Goal: Information Seeking & Learning: Learn about a topic

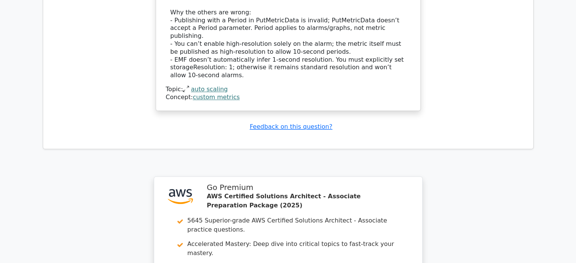
scroll to position [1062, 0]
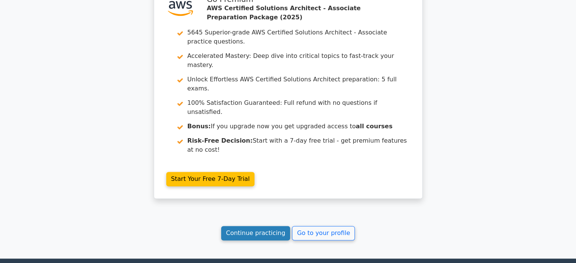
click at [262, 226] on link "Continue practicing" at bounding box center [255, 233] width 69 height 14
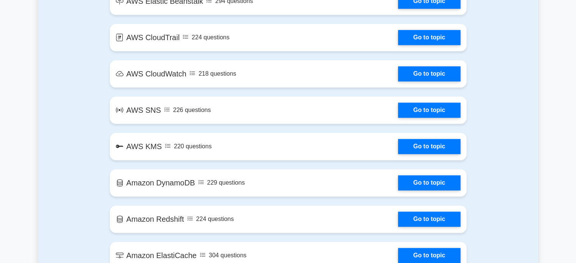
scroll to position [1150, 0]
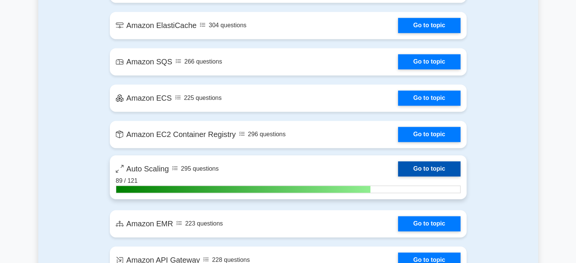
click at [437, 168] on link "Go to topic" at bounding box center [429, 168] width 62 height 15
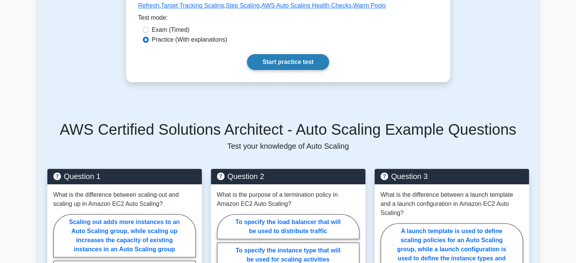
click at [315, 64] on link "Start practice test" at bounding box center [288, 62] width 82 height 16
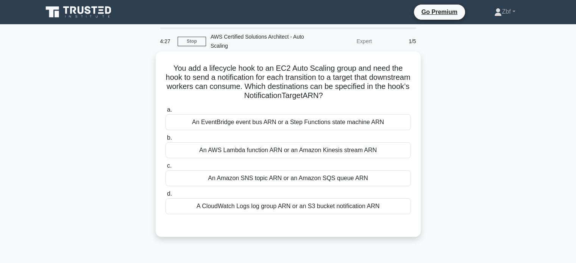
click at [332, 179] on div "An Amazon SNS topic ARN or an Amazon SQS queue ARN" at bounding box center [287, 178] width 245 height 16
click at [165, 168] on input "c. An Amazon SNS topic ARN or an Amazon SQS queue ARN" at bounding box center [165, 165] width 0 height 5
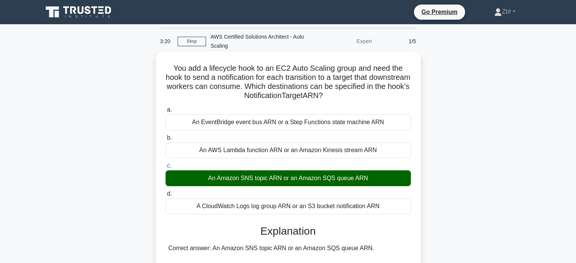
drag, startPoint x: 170, startPoint y: 65, endPoint x: 392, endPoint y: 201, distance: 261.2
click at [392, 201] on div "You add a lifecycle hook to an EC2 Auto Scaling group and need the hook to send…" at bounding box center [288, 265] width 259 height 422
copy div "You add a lifecycle hook to an EC2 Auto Scaling group and need the hook to send…"
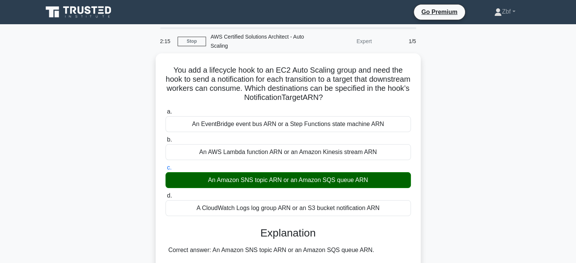
click at [537, 83] on main "2:15 Stop AWS Certified Solutions Architect - Auto Scaling Expert 1/5 You add a…" at bounding box center [288, 258] width 576 height 469
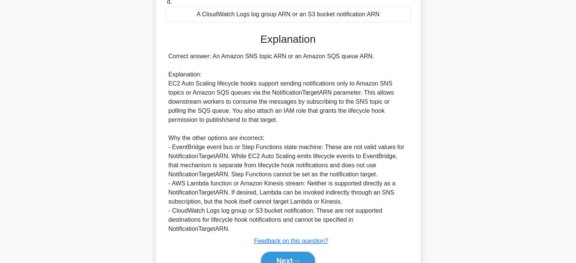
scroll to position [230, 0]
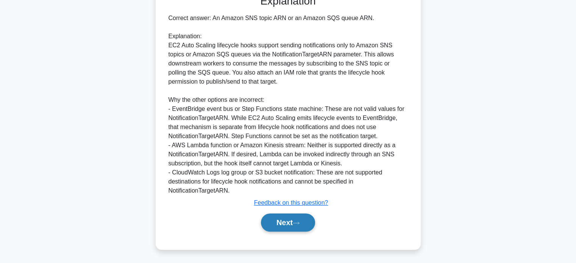
click at [311, 223] on button "Next" at bounding box center [288, 222] width 54 height 18
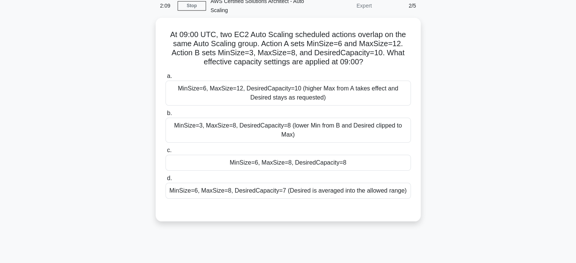
scroll to position [32, 0]
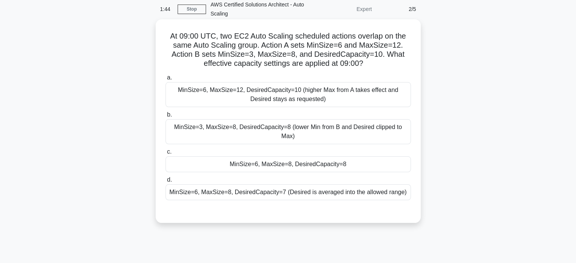
click at [385, 170] on div "MinSize=6, MaxSize=8, DesiredCapacity=8" at bounding box center [287, 164] width 245 height 16
click at [165, 154] on input "c. MinSize=6, MaxSize=8, DesiredCapacity=8" at bounding box center [165, 151] width 0 height 5
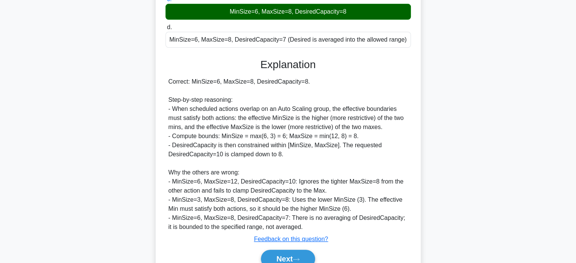
scroll to position [221, 0]
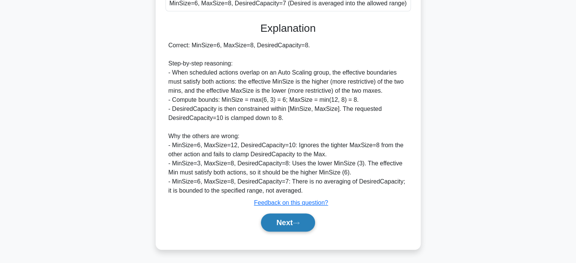
click at [268, 221] on button "Next" at bounding box center [288, 222] width 54 height 18
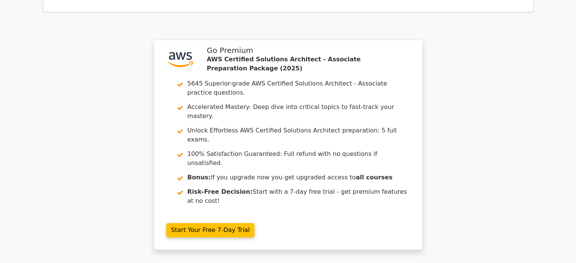
scroll to position [1116, 0]
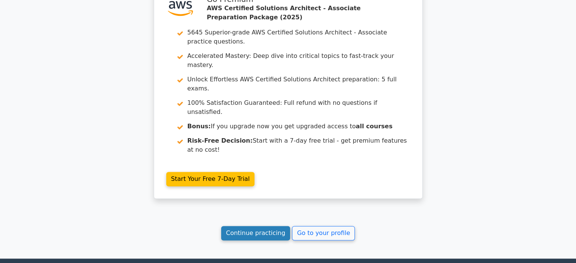
click at [263, 226] on link "Continue practicing" at bounding box center [255, 233] width 69 height 14
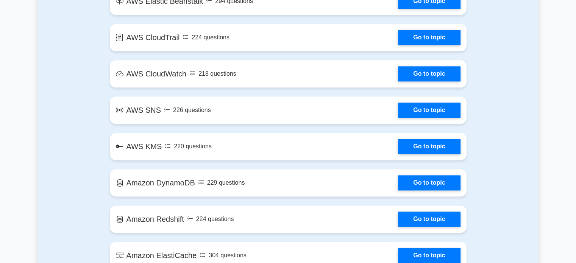
scroll to position [1150, 0]
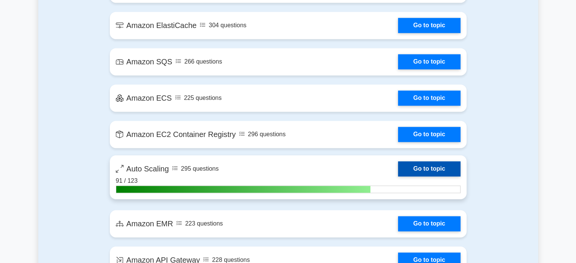
click at [455, 169] on link "Go to topic" at bounding box center [429, 168] width 62 height 15
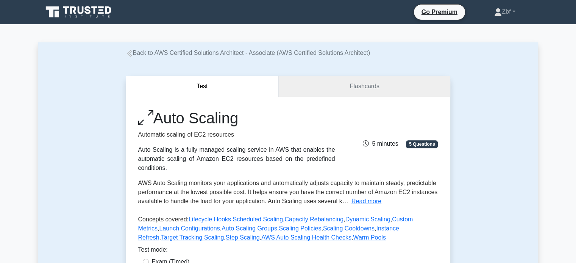
scroll to position [230, 0]
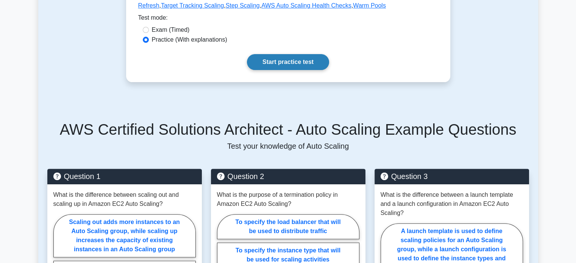
click at [299, 60] on link "Start practice test" at bounding box center [288, 62] width 82 height 16
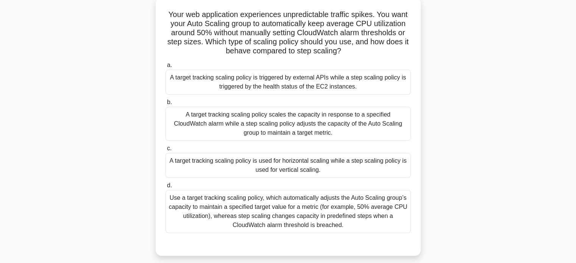
scroll to position [65, 0]
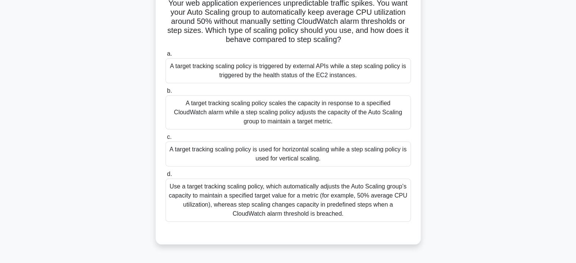
click at [318, 204] on div "Use a target tracking scaling policy, which automatically adjusts the Auto Scal…" at bounding box center [287, 200] width 245 height 43
click at [165, 177] on input "d. Use a target tracking scaling policy, which automatically adjusts the Auto S…" at bounding box center [165, 174] width 0 height 5
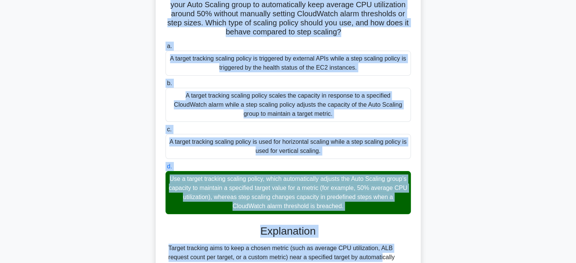
scroll to position [75, 0]
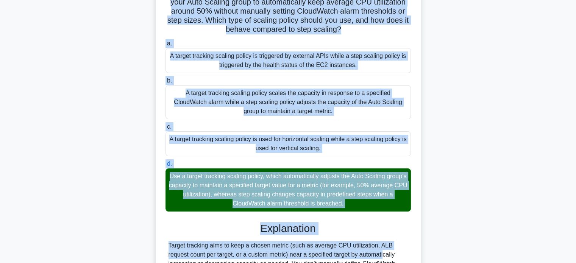
drag, startPoint x: 164, startPoint y: 34, endPoint x: 372, endPoint y: 202, distance: 267.9
click at [372, 202] on div "Your web application experiences unpredictable traffic spikes. You want your Au…" at bounding box center [288, 176] width 259 height 395
copy div "Your web application experiences unpredictable traffic spikes. You want your Au…"
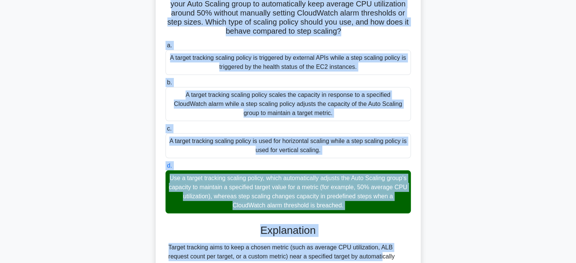
click at [506, 64] on div "Your web application experiences unpredictable traffic spikes. You want your Au…" at bounding box center [287, 183] width 499 height 410
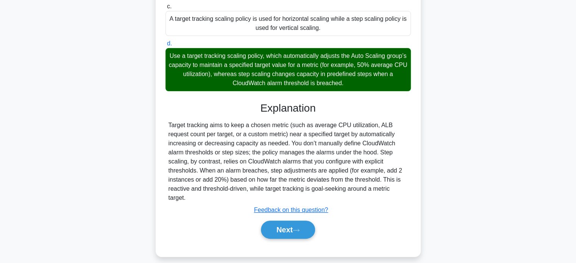
scroll to position [203, 0]
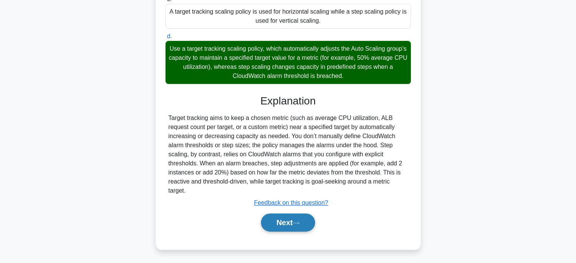
click at [288, 216] on button "Next" at bounding box center [288, 222] width 54 height 18
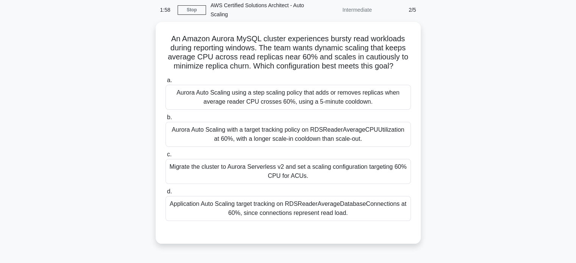
scroll to position [33, 0]
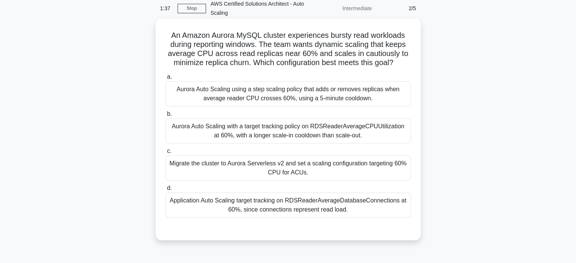
click at [366, 121] on div "Aurora Auto Scaling with a target tracking policy on RDSReaderAverageCPUUtiliza…" at bounding box center [287, 130] width 245 height 25
click at [165, 117] on input "b. Aurora Auto Scaling with a target tracking policy on RDSReaderAverageCPUUtil…" at bounding box center [165, 114] width 0 height 5
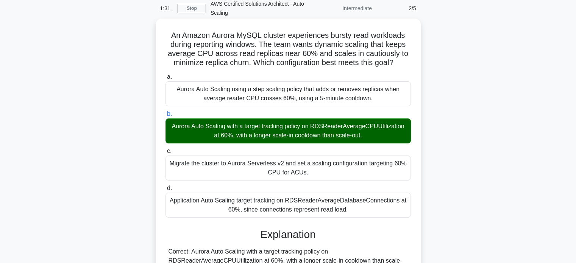
drag, startPoint x: 169, startPoint y: 36, endPoint x: 360, endPoint y: 208, distance: 257.5
click at [360, 208] on div "An Amazon Aurora MySQL cluster experiences bursty read workloads during reporti…" at bounding box center [288, 242] width 259 height 440
copy div "An Amazon Aurora MySQL cluster experiences bursty read workloads during reporti…"
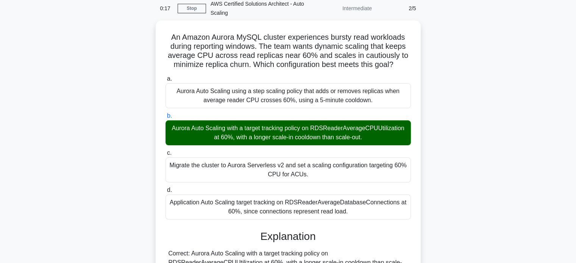
click at [465, 65] on div "An Amazon Aurora MySQL cluster experiences bursty read workloads during reporti…" at bounding box center [287, 247] width 499 height 455
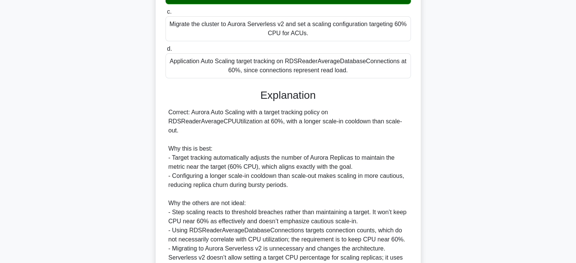
scroll to position [239, 0]
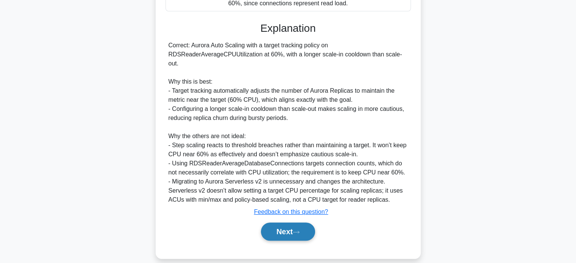
click at [306, 222] on button "Next" at bounding box center [288, 231] width 54 height 18
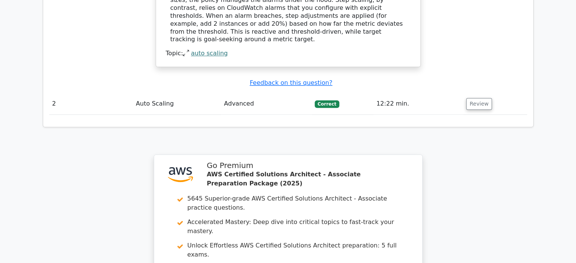
scroll to position [1085, 0]
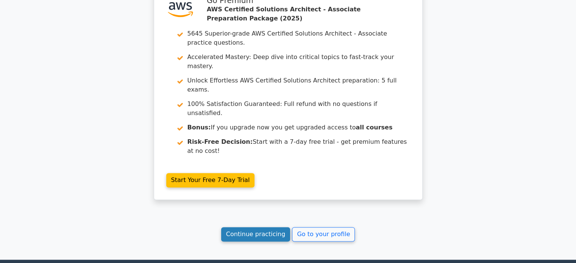
click at [269, 227] on link "Continue practicing" at bounding box center [255, 234] width 69 height 14
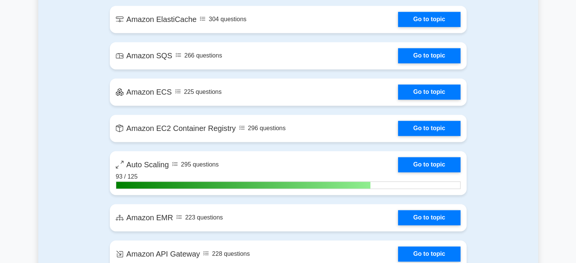
scroll to position [1175, 0]
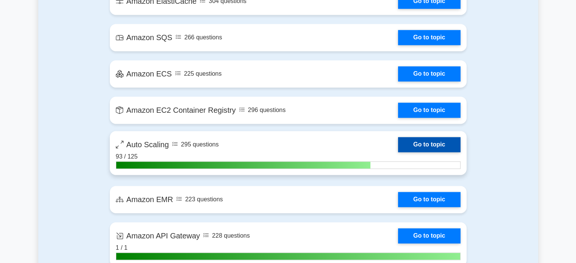
click at [422, 139] on link "Go to topic" at bounding box center [429, 144] width 62 height 15
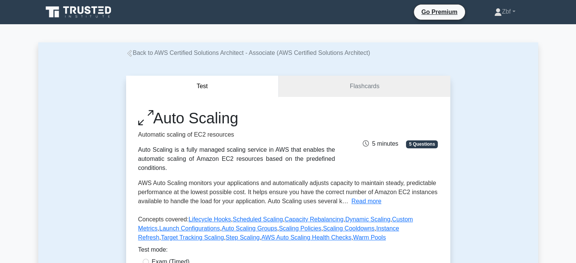
scroll to position [230, 0]
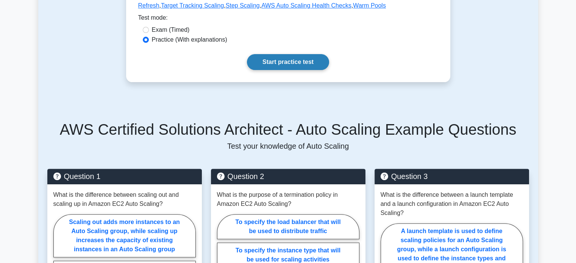
click at [310, 61] on link "Start practice test" at bounding box center [288, 62] width 82 height 16
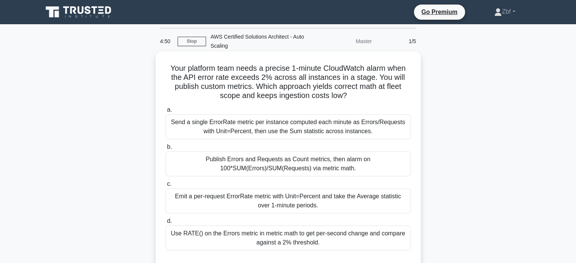
click at [292, 161] on div "Publish Errors and Requests as Count metrics, then alarm on 100*SUM(Errors)/SUM…" at bounding box center [287, 163] width 245 height 25
click at [165, 149] on input "b. Publish Errors and Requests as Count metrics, then alarm on 100*SUM(Errors)/…" at bounding box center [165, 147] width 0 height 5
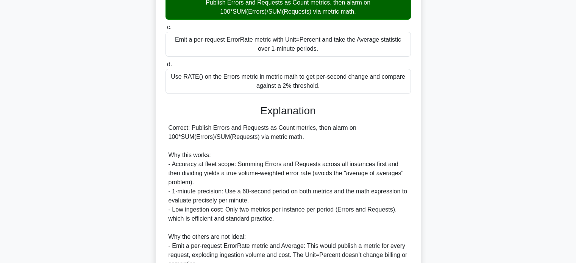
scroll to position [285, 0]
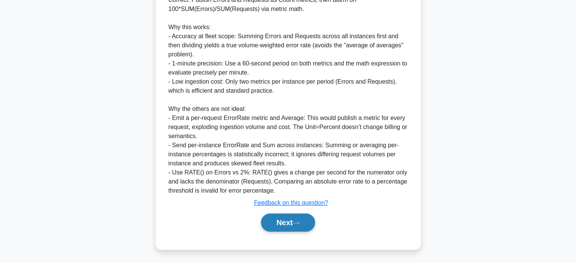
click at [308, 225] on button "Next" at bounding box center [288, 222] width 54 height 18
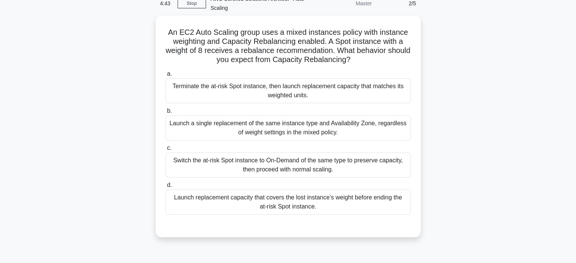
scroll to position [37, 0]
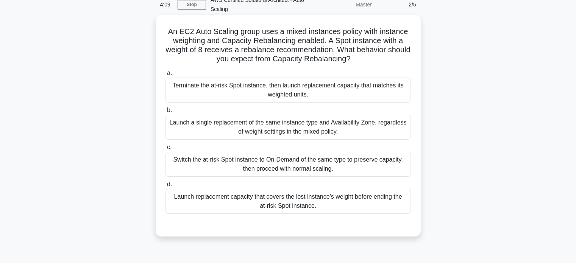
click at [324, 204] on div "Launch replacement capacity that covers the lost instance’s weight before endin…" at bounding box center [287, 201] width 245 height 25
click at [165, 187] on input "d. Launch replacement capacity that covers the lost instance’s weight before en…" at bounding box center [165, 184] width 0 height 5
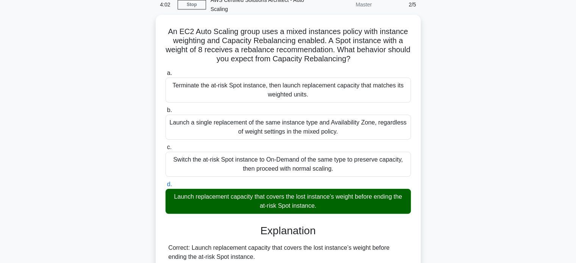
drag, startPoint x: 166, startPoint y: 30, endPoint x: 326, endPoint y: 212, distance: 241.8
click at [326, 212] on div "An EC2 Auto Scaling group uses a mixed instances policy with instance weighting…" at bounding box center [288, 238] width 259 height 440
copy div "An EC2 Auto Scaling group uses a mixed instances policy with instance weighting…"
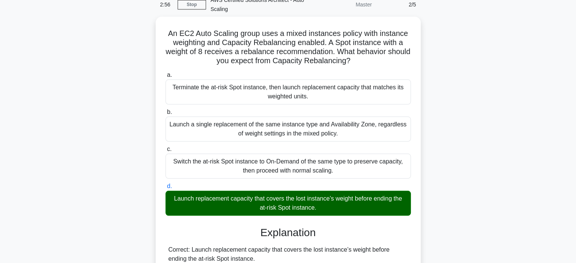
click at [478, 62] on div "An EC2 Auto Scaling group uses a mixed instances policy with instance weighting…" at bounding box center [287, 244] width 499 height 455
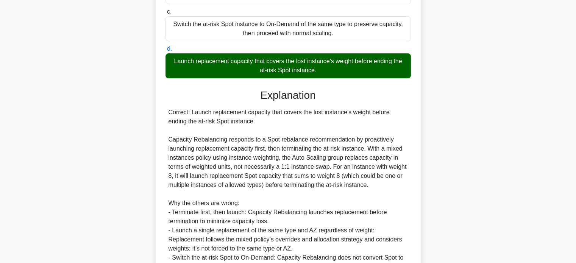
scroll to position [248, 0]
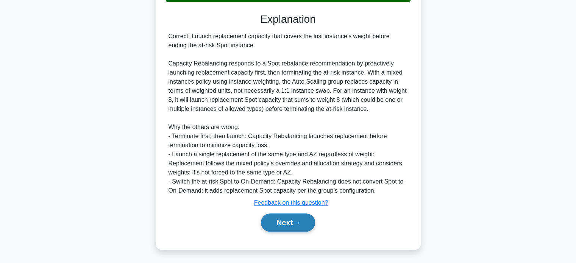
click at [305, 222] on button "Next" at bounding box center [288, 222] width 54 height 18
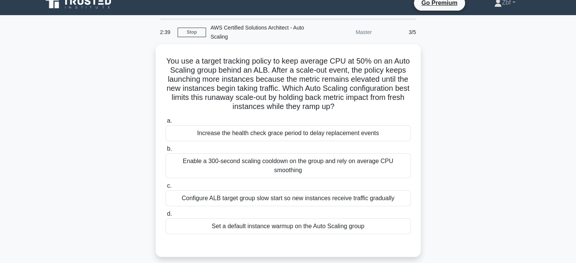
scroll to position [9, 0]
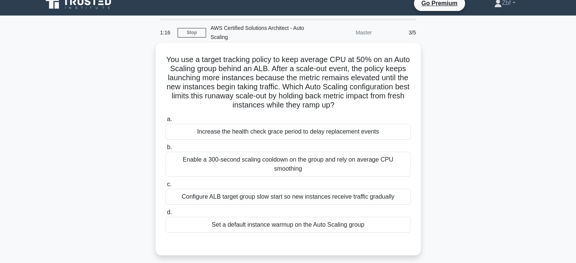
click at [276, 217] on div "Set a default instance warmup on the Auto Scaling group" at bounding box center [287, 225] width 245 height 16
click at [165, 215] on input "d. Set a default instance warmup on the Auto Scaling group" at bounding box center [165, 212] width 0 height 5
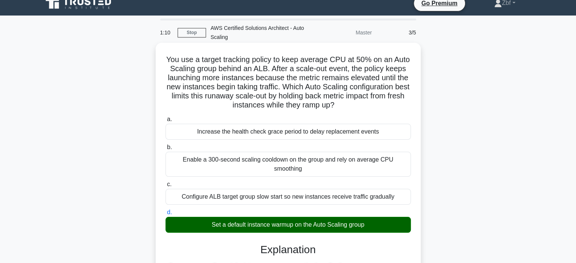
drag, startPoint x: 170, startPoint y: 54, endPoint x: 385, endPoint y: 213, distance: 267.6
copy div "You use a target tracking policy to keep average CPU at 50% on an Auto Scaling …"
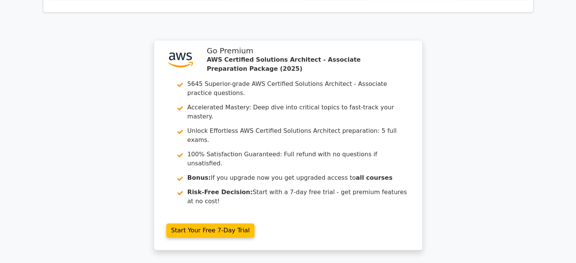
scroll to position [1108, 0]
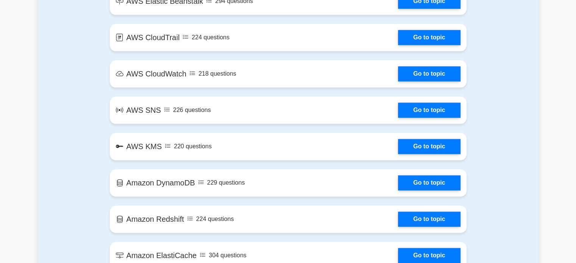
scroll to position [1150, 0]
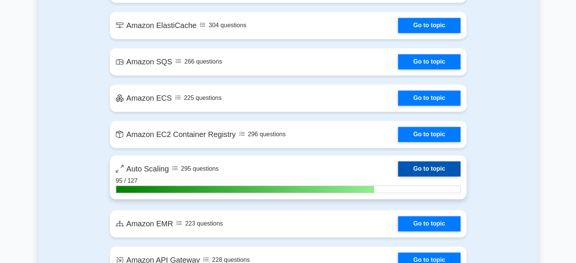
click at [432, 164] on link "Go to topic" at bounding box center [429, 168] width 62 height 15
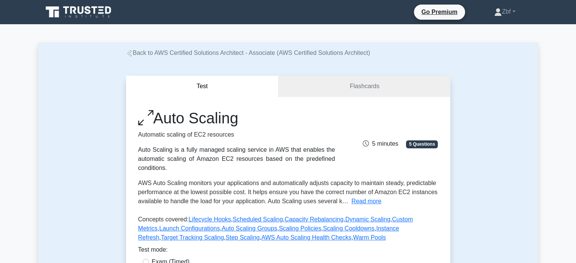
scroll to position [230, 0]
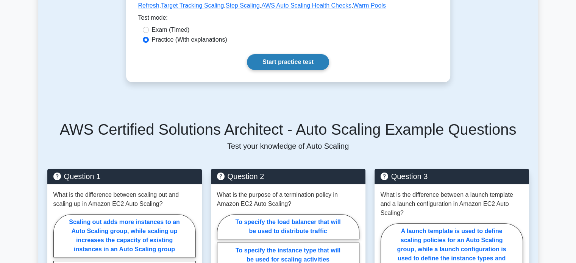
click at [280, 64] on link "Start practice test" at bounding box center [288, 62] width 82 height 16
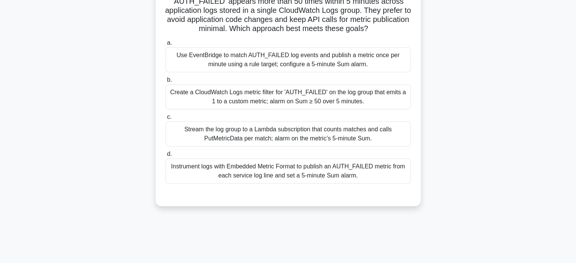
scroll to position [79, 0]
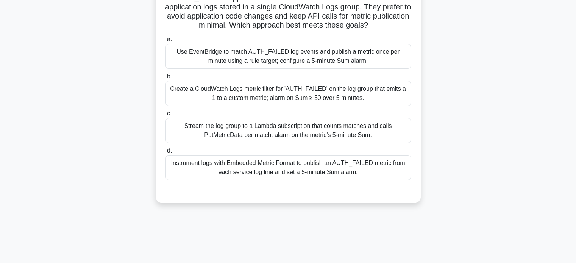
click at [318, 173] on div "Instrument logs with Embedded Metric Format to publish an AUTH_FAILED metric fr…" at bounding box center [287, 167] width 245 height 25
click at [165, 153] on input "d. Instrument logs with Embedded Metric Format to publish an AUTH_FAILED metric…" at bounding box center [165, 150] width 0 height 5
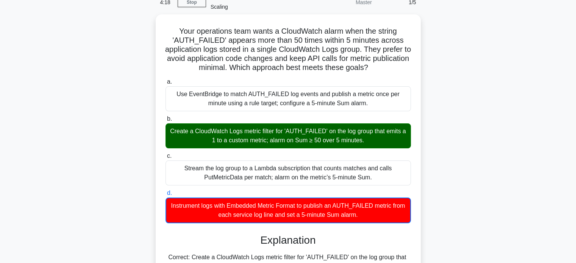
scroll to position [39, 0]
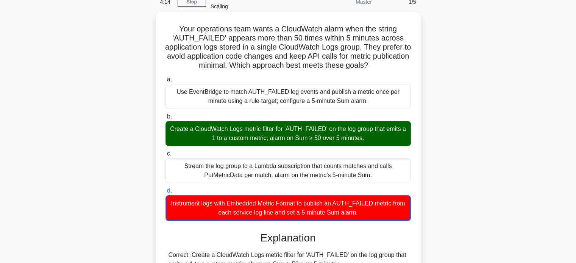
drag, startPoint x: 177, startPoint y: 27, endPoint x: 382, endPoint y: 215, distance: 278.3
click at [382, 215] on div "Your operations team wants a CloudWatch alarm when the string 'AUTH_FAILED' app…" at bounding box center [288, 258] width 259 height 486
copy div "Your operations team wants a CloudWatch alarm when the string 'AUTH_FAILED' app…"
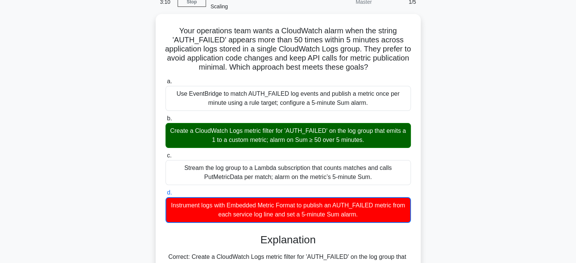
click at [496, 74] on div "Your operations team wants a CloudWatch alarm when the string 'AUTH_FAILED' app…" at bounding box center [287, 264] width 499 height 501
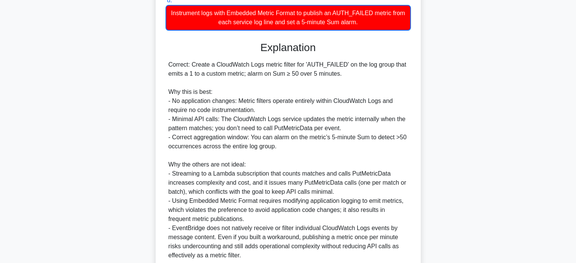
scroll to position [294, 0]
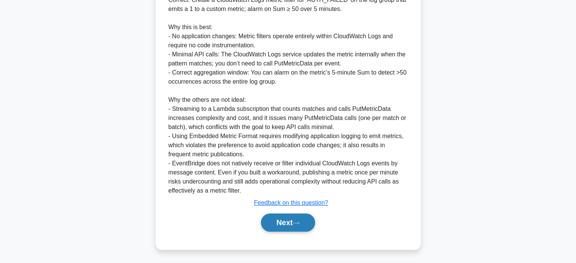
click at [292, 229] on button "Next" at bounding box center [288, 222] width 54 height 18
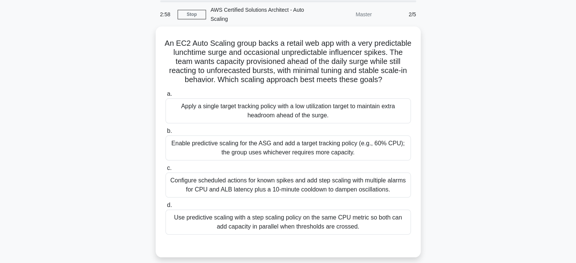
scroll to position [30, 0]
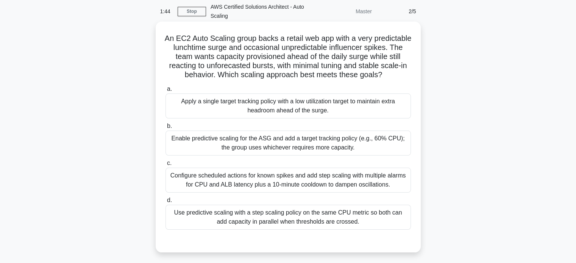
click at [289, 193] on div "Configure scheduled actions for known spikes and add step scaling with multiple…" at bounding box center [287, 180] width 245 height 25
click at [165, 166] on input "c. Configure scheduled actions for known spikes and add step scaling with multi…" at bounding box center [165, 163] width 0 height 5
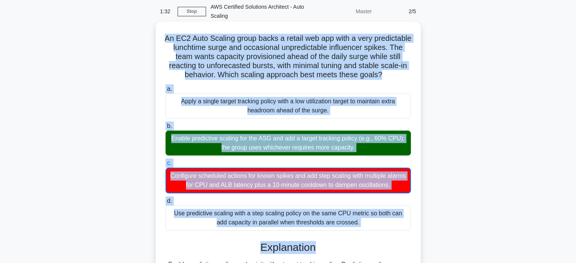
scroll to position [31, 0]
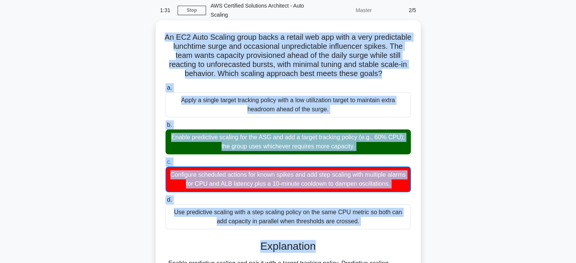
drag, startPoint x: 181, startPoint y: 38, endPoint x: 363, endPoint y: 230, distance: 264.7
click at [363, 230] on div "An EC2 Auto Scaling group backs a retail web app with a very predictable luncht…" at bounding box center [288, 243] width 259 height 441
copy div "An EC2 Auto Scaling group backs a retail web app with a very predictable luncht…"
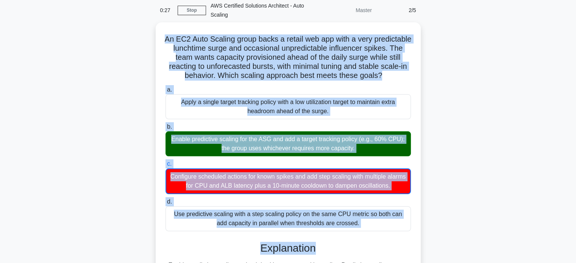
click at [475, 62] on div "An EC2 Auto Scaling group backs a retail web app with a very predictable luncht…" at bounding box center [287, 250] width 499 height 456
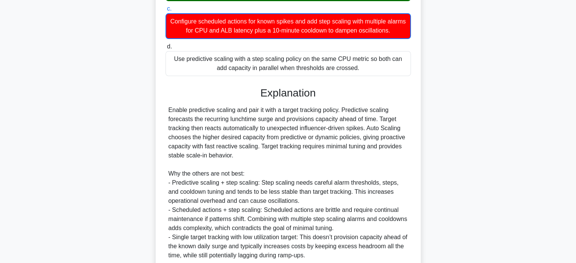
scroll to position [231, 0]
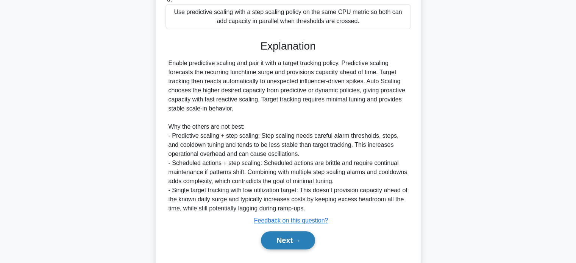
click at [303, 242] on button "Next" at bounding box center [288, 240] width 54 height 18
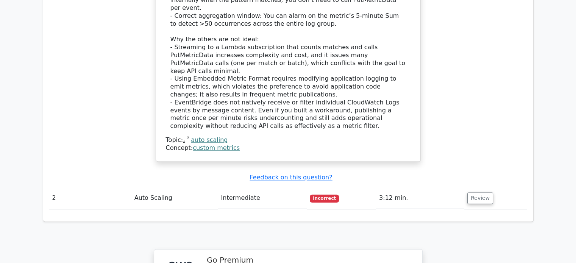
scroll to position [1150, 0]
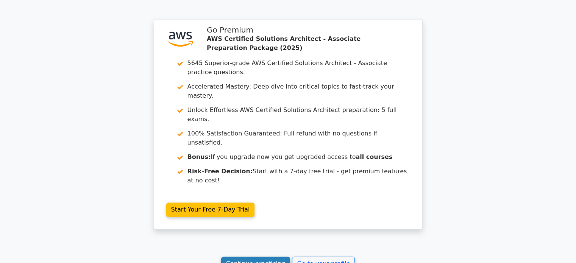
click at [281, 257] on link "Continue practicing" at bounding box center [255, 264] width 69 height 14
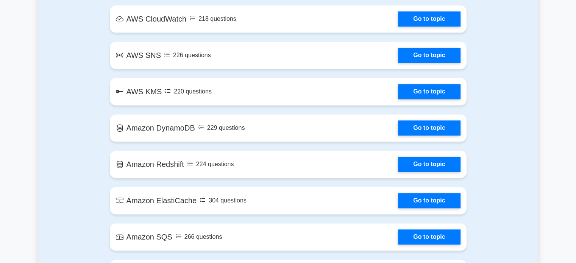
scroll to position [1150, 0]
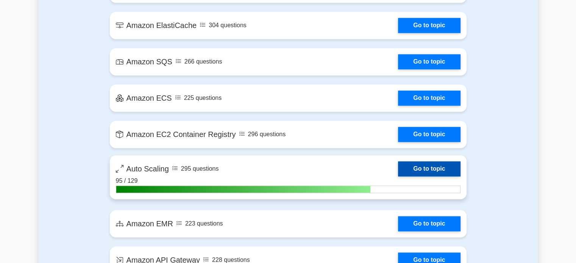
click at [425, 163] on link "Go to topic" at bounding box center [429, 168] width 62 height 15
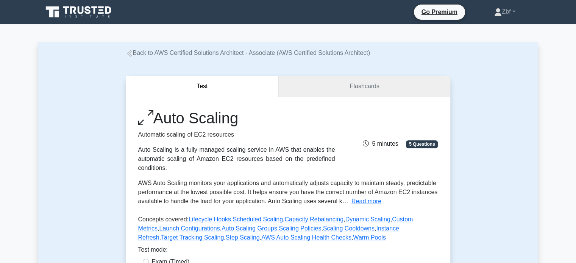
scroll to position [230, 0]
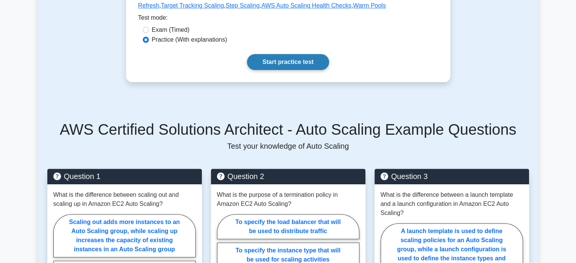
click at [297, 66] on link "Start practice test" at bounding box center [288, 62] width 82 height 16
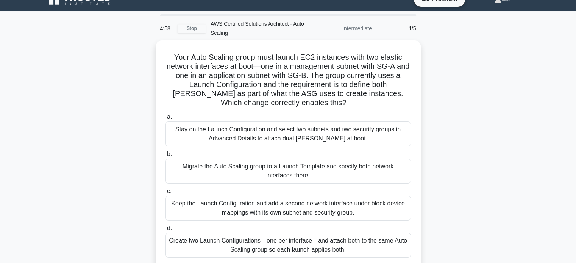
scroll to position [15, 0]
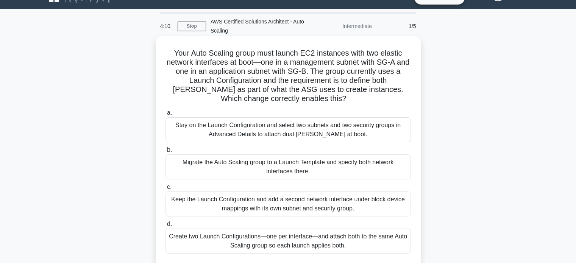
click at [322, 163] on div "Migrate the Auto Scaling group to a Launch Template and specify both network in…" at bounding box center [287, 166] width 245 height 25
click at [165, 152] on input "b. Migrate the Auto Scaling group to a Launch Template and specify both network…" at bounding box center [165, 150] width 0 height 5
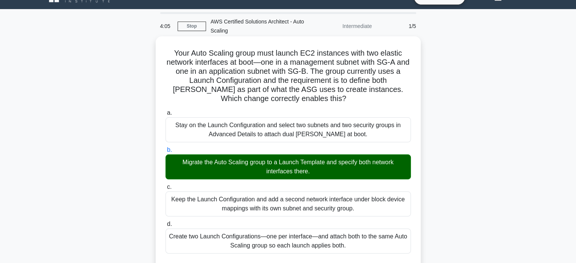
drag, startPoint x: 172, startPoint y: 51, endPoint x: 356, endPoint y: 247, distance: 269.3
copy div "Lore Ipsu Dolorsi ametc adip elitse DO1 eiusmodte inci utl etdolor magnaal enim…"
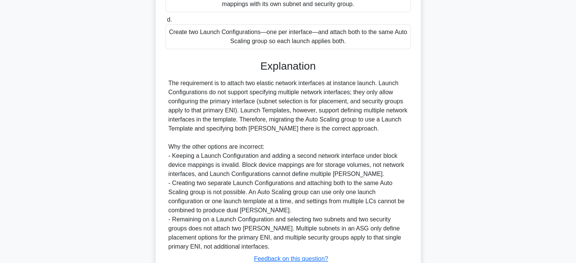
scroll to position [275, 0]
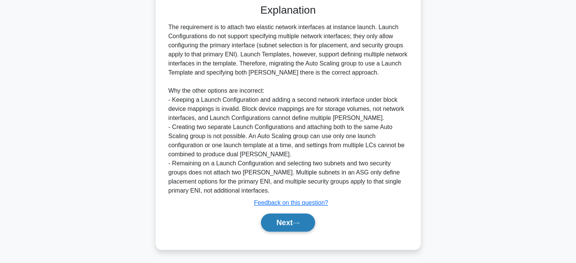
click at [312, 216] on button "Next" at bounding box center [288, 222] width 54 height 18
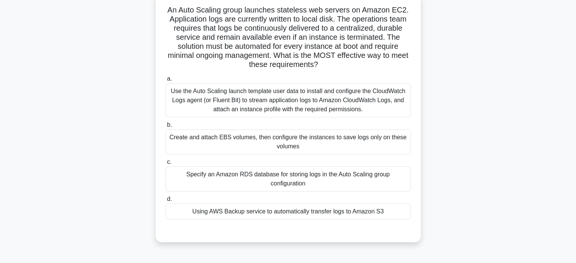
scroll to position [62, 0]
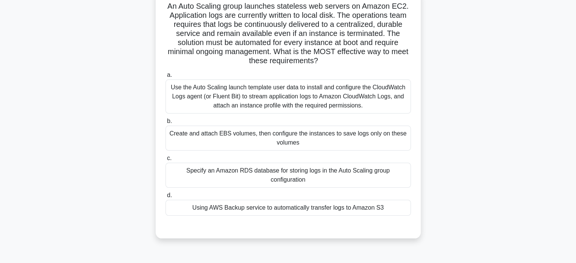
click at [389, 96] on div "Use the Auto Scaling launch template user data to install and configure the Clo…" at bounding box center [287, 96] width 245 height 34
click at [165, 78] on input "a. Use the Auto Scaling launch template user data to install and configure the …" at bounding box center [165, 75] width 0 height 5
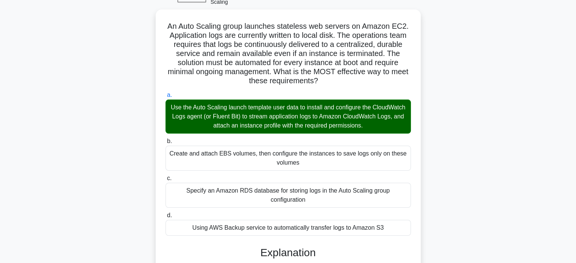
scroll to position [32, 0]
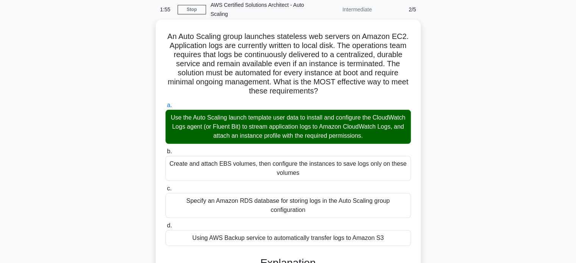
drag, startPoint x: 167, startPoint y: 36, endPoint x: 396, endPoint y: 240, distance: 307.1
click at [396, 240] on div "An Auto Scaling group launches stateless web servers on Amazon EC2. Application…" at bounding box center [288, 216] width 259 height 386
copy div "An Auto Scaling group launches stateless web servers on Amazon EC2. Application…"
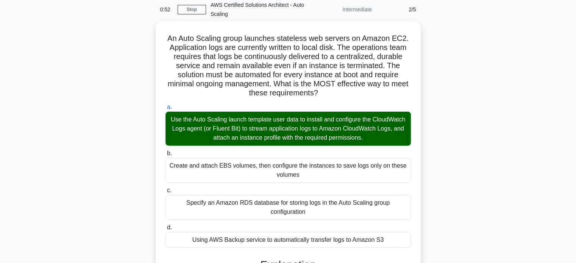
click at [456, 64] on div "An Auto Scaling group launches stateless web servers on Amazon EC2. Application…" at bounding box center [287, 222] width 499 height 401
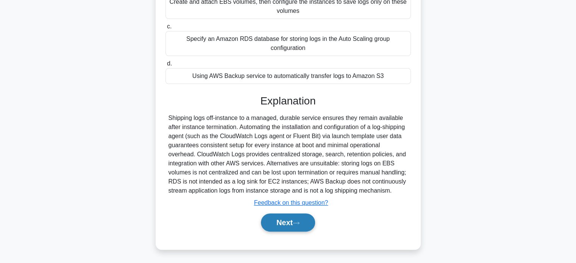
click at [268, 221] on button "Next" at bounding box center [288, 222] width 54 height 18
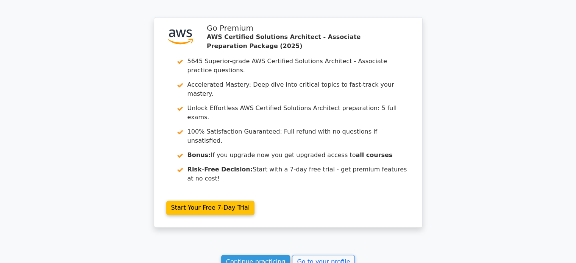
scroll to position [1157, 0]
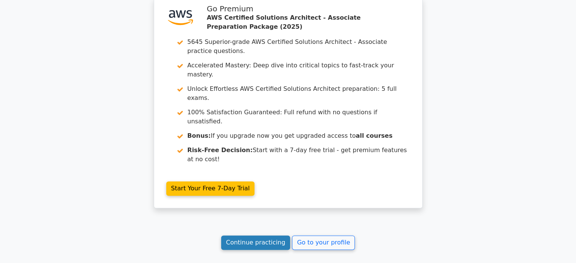
click at [266, 235] on link "Continue practicing" at bounding box center [255, 242] width 69 height 14
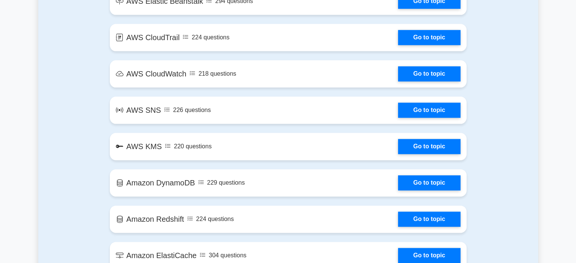
scroll to position [1150, 0]
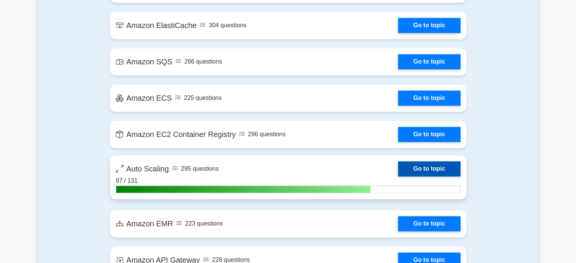
click at [431, 166] on link "Go to topic" at bounding box center [429, 168] width 62 height 15
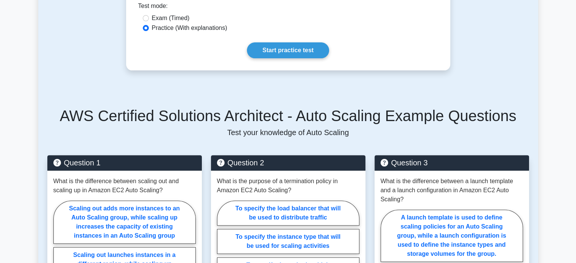
scroll to position [256, 0]
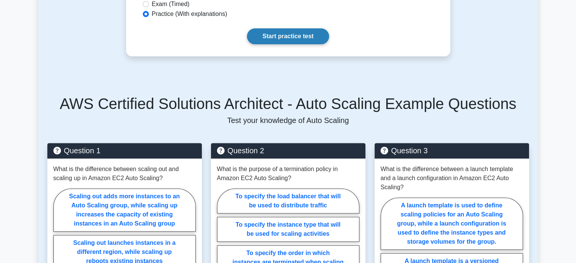
click at [294, 42] on link "Start practice test" at bounding box center [288, 36] width 82 height 16
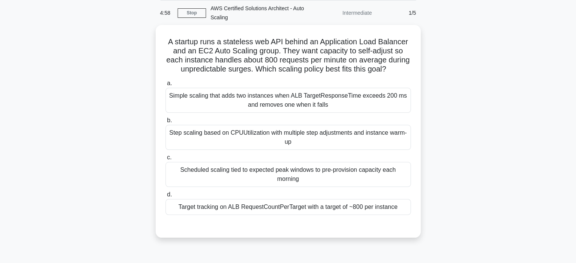
scroll to position [31, 0]
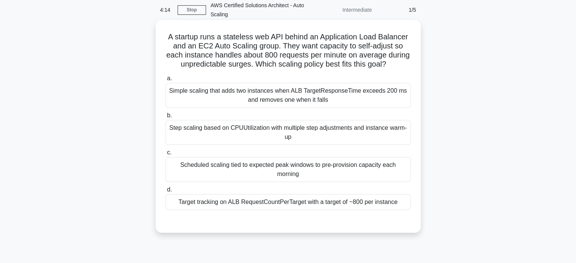
click at [337, 203] on div "Target tracking on ALB RequestCountPerTarget with a target of ~800 per instance" at bounding box center [287, 202] width 245 height 16
click at [165, 192] on input "d. Target tracking on ALB RequestCountPerTarget with a target of ~800 per insta…" at bounding box center [165, 189] width 0 height 5
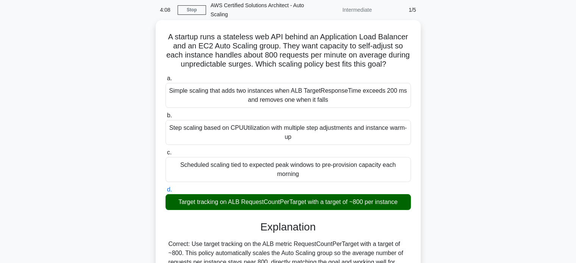
drag, startPoint x: 165, startPoint y: 35, endPoint x: 413, endPoint y: 203, distance: 299.5
click at [413, 203] on div "A startup runs a stateless web API behind an Application Load Balancer and an E…" at bounding box center [288, 216] width 259 height 386
copy div "A startup runs a stateless web API behind an Application Load Balancer and an E…"
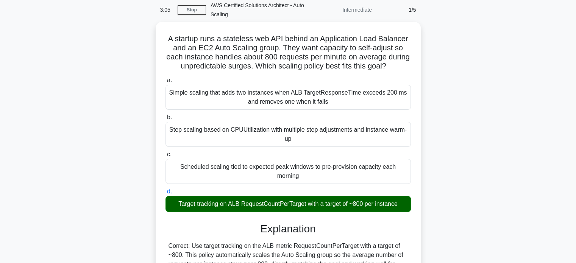
click at [478, 53] on div "A startup runs a stateless web API behind an Application Load Balancer and an E…" at bounding box center [287, 222] width 499 height 401
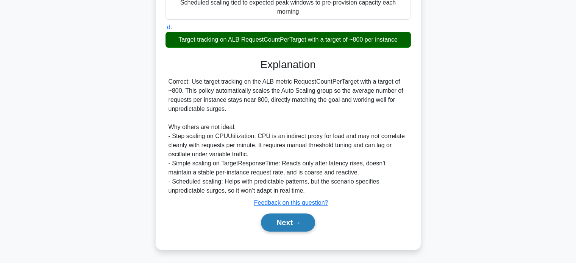
click at [304, 222] on button "Next" at bounding box center [288, 222] width 54 height 18
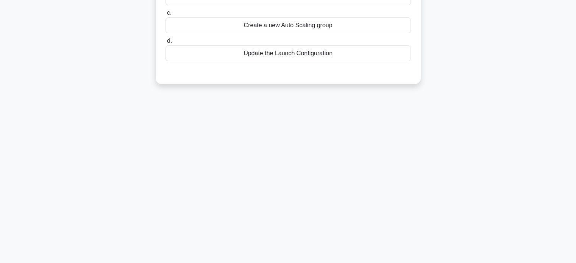
scroll to position [0, 0]
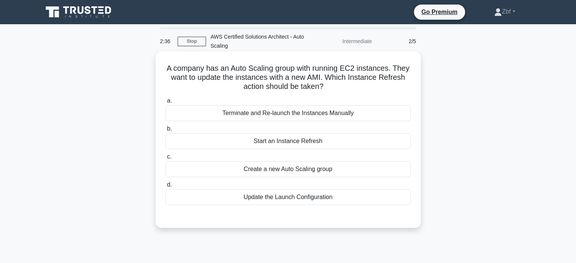
click at [325, 138] on div "Start an Instance Refresh" at bounding box center [287, 141] width 245 height 16
click at [165, 131] on input "b. Start an Instance Refresh" at bounding box center [165, 128] width 0 height 5
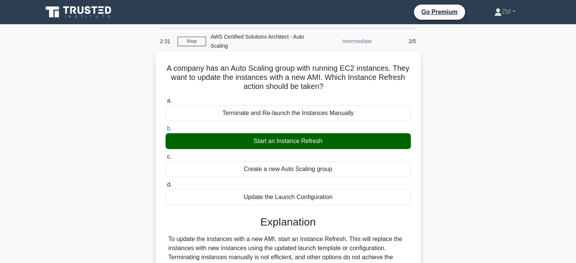
drag, startPoint x: 165, startPoint y: 68, endPoint x: 352, endPoint y: 199, distance: 228.7
click at [352, 199] on div "A company has an Auto Scaling group with running EC2 instances. They want to up…" at bounding box center [288, 188] width 259 height 268
copy div "A company has an Auto Scaling group with running EC2 instances. They want to up…"
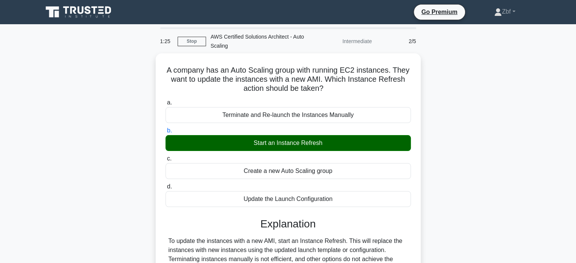
click at [485, 69] on div "A company has an Auto Scaling group with running EC2 instances. They want to up…" at bounding box center [287, 194] width 499 height 283
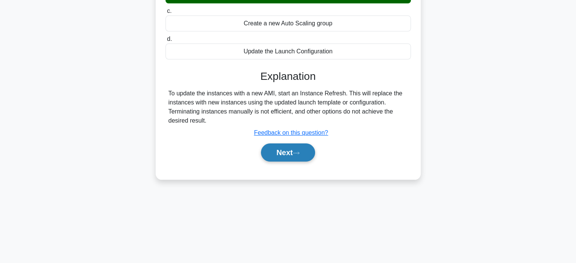
click at [283, 145] on button "Next" at bounding box center [288, 152] width 54 height 18
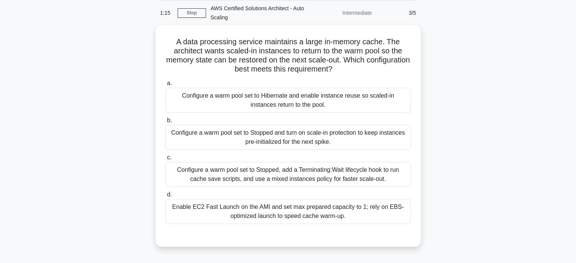
scroll to position [30, 0]
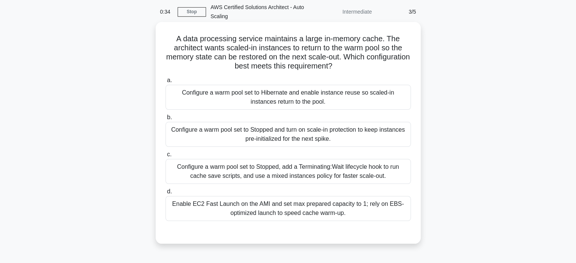
click at [333, 102] on div "Configure a warm pool set to Hibernate and enable instance reuse so scaled-in i…" at bounding box center [287, 97] width 245 height 25
click at [165, 83] on input "a. Configure a warm pool set to Hibernate and enable instance reuse so scaled-i…" at bounding box center [165, 80] width 0 height 5
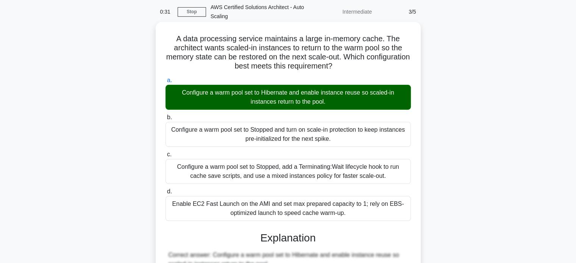
click at [333, 102] on div "Configure a warm pool set to Hibernate and enable instance reuse so scaled-in i…" at bounding box center [287, 97] width 245 height 25
click at [165, 83] on input "a. Configure a warm pool set to Hibernate and enable instance reuse so scaled-i…" at bounding box center [165, 80] width 0 height 5
click at [174, 39] on h5 "A data processing service maintains a large in-memory cache. The architect want…" at bounding box center [288, 52] width 247 height 37
drag, startPoint x: 174, startPoint y: 39, endPoint x: 363, endPoint y: 212, distance: 256.3
click at [363, 212] on div "A data processing service maintains a large in-memory cache. The architect want…" at bounding box center [288, 249] width 259 height 449
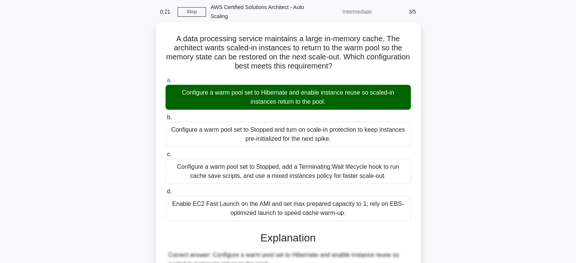
copy div "A data processing service maintains a large in-memory cache. The architect want…"
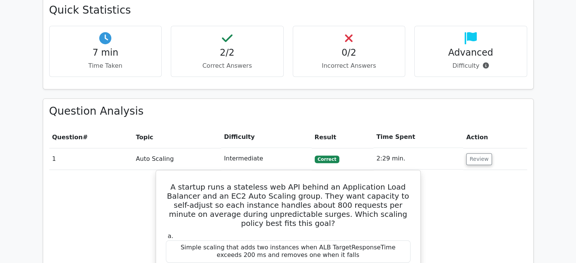
scroll to position [1084, 0]
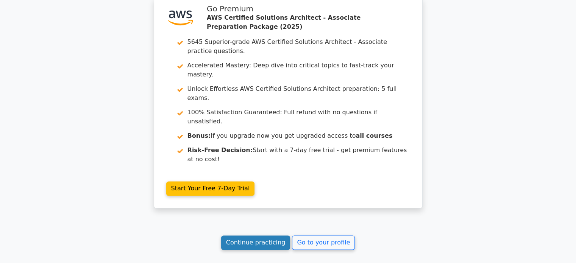
click at [257, 235] on link "Continue practicing" at bounding box center [255, 242] width 69 height 14
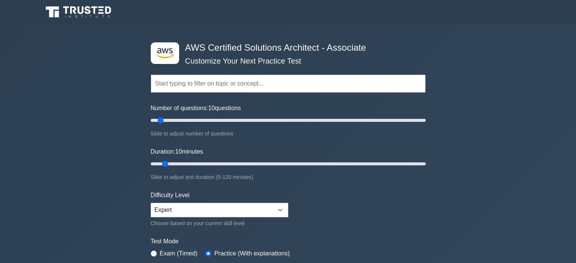
click at [565, 142] on div ".st0{fill:#252F3E;} .st1{fill-rule:evenodd;clip-rule:evenodd;fill:#FF9900;} AWS…" at bounding box center [288, 251] width 576 height 455
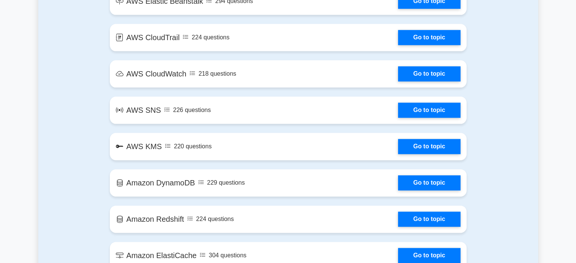
scroll to position [1150, 0]
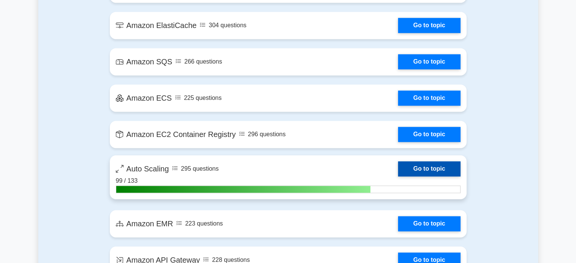
click at [440, 165] on link "Go to topic" at bounding box center [429, 168] width 62 height 15
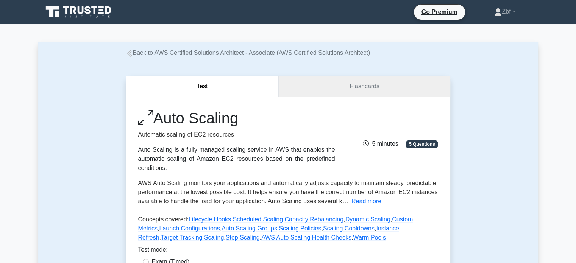
scroll to position [230, 0]
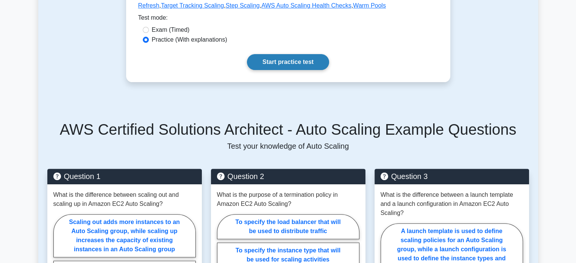
click at [318, 64] on link "Start practice test" at bounding box center [288, 62] width 82 height 16
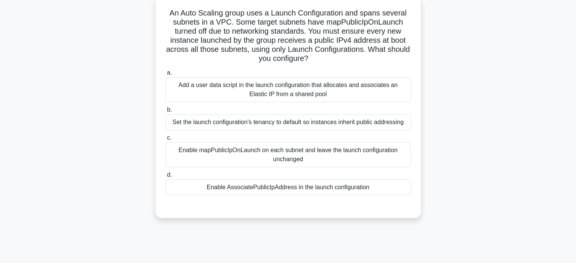
scroll to position [58, 0]
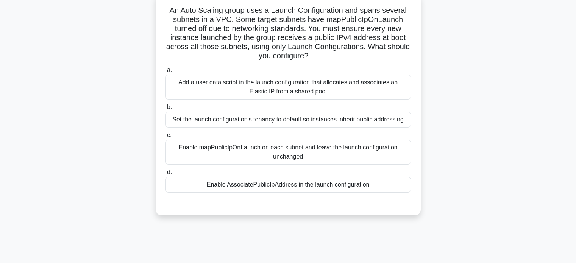
click at [306, 160] on div "Enable mapPublicIpOnLaunch on each subnet and leave the launch configuration un…" at bounding box center [287, 152] width 245 height 25
click at [165, 138] on input "c. Enable mapPublicIpOnLaunch on each subnet and leave the launch configuration…" at bounding box center [165, 135] width 0 height 5
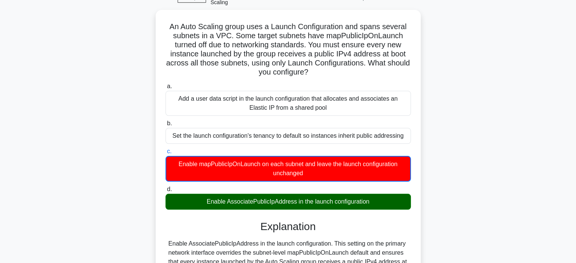
scroll to position [33, 0]
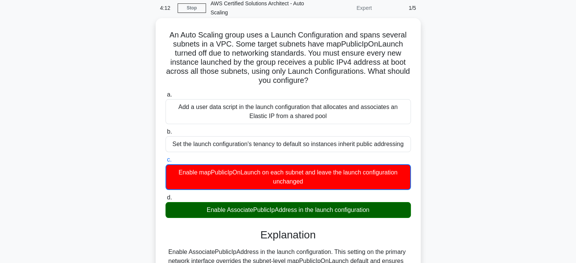
drag, startPoint x: 168, startPoint y: 33, endPoint x: 390, endPoint y: 215, distance: 286.9
click at [390, 215] on div "An Auto Scaling group uses a Launch Configuration and spans several subnets in …" at bounding box center [288, 228] width 259 height 414
copy div "An Auto Scaling group uses a Launch Configuration and spans several subnets in …"
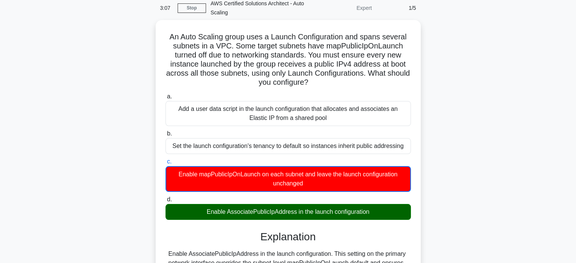
click at [484, 93] on div "An Auto Scaling group uses a Launch Configuration and spans several subnets in …" at bounding box center [287, 234] width 499 height 429
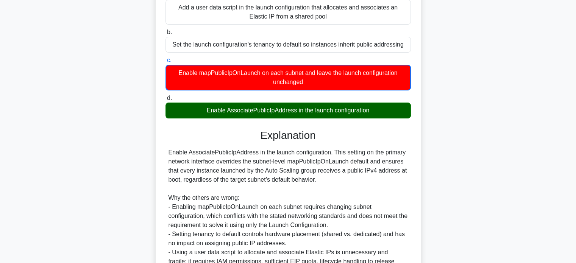
scroll to position [0, 0]
